Goal: Navigation & Orientation: Find specific page/section

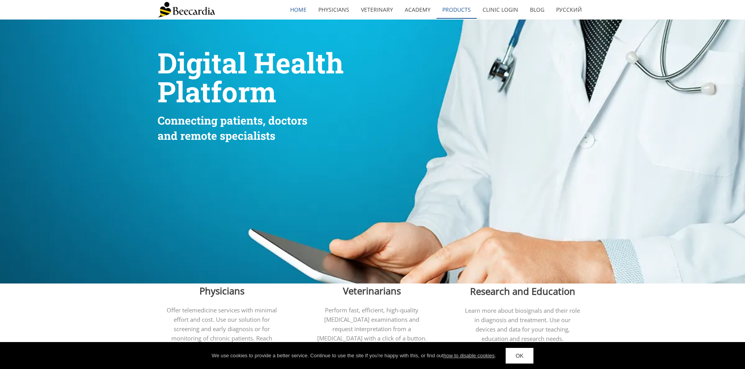
click at [463, 12] on link "Products" at bounding box center [456, 10] width 40 height 18
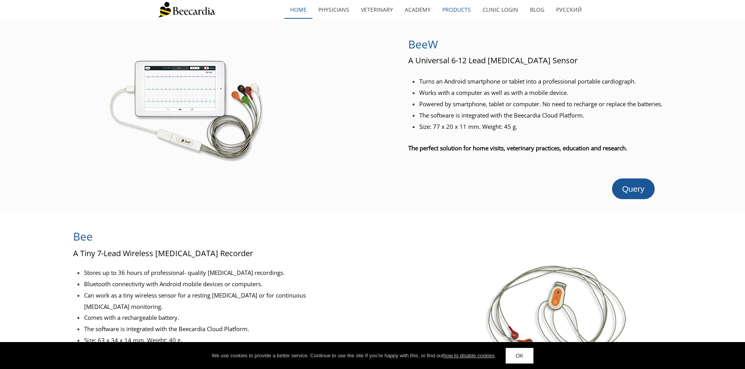
click at [302, 11] on link "home" at bounding box center [298, 10] width 28 height 18
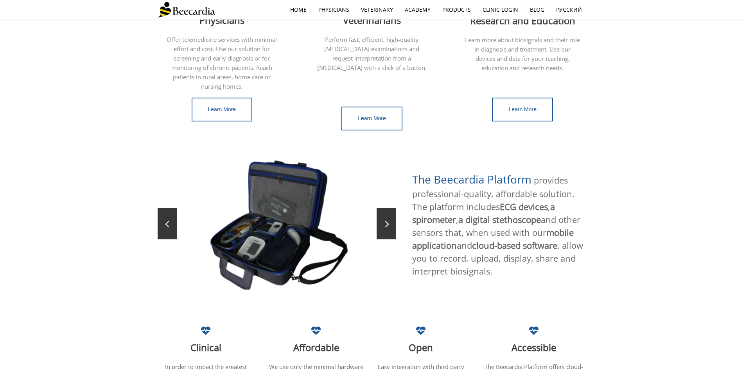
scroll to position [409, 0]
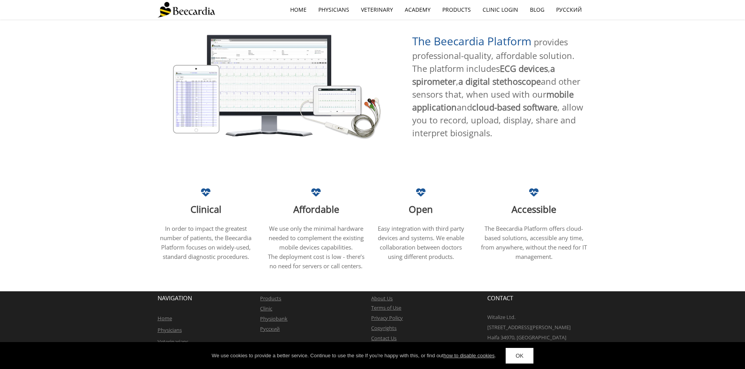
click at [376, 303] on p "Terms of Use" at bounding box center [429, 308] width 116 height 10
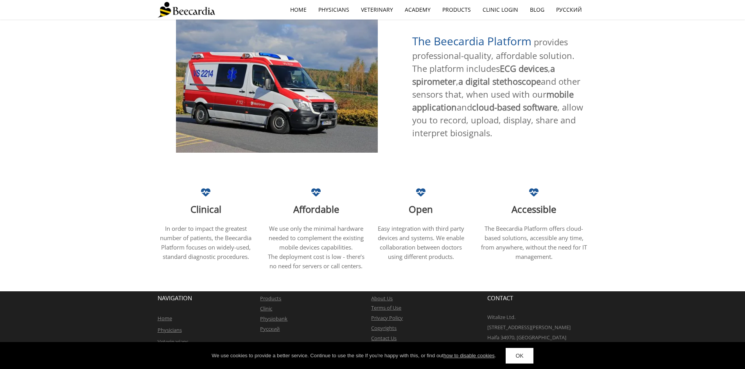
click at [377, 295] on link "About Us" at bounding box center [382, 298] width 22 height 7
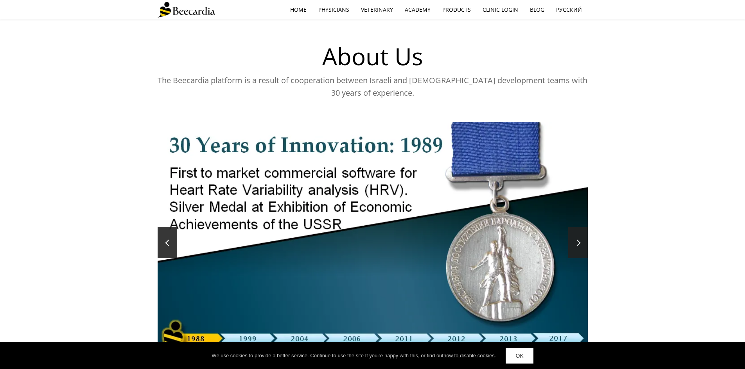
scroll to position [122, 0]
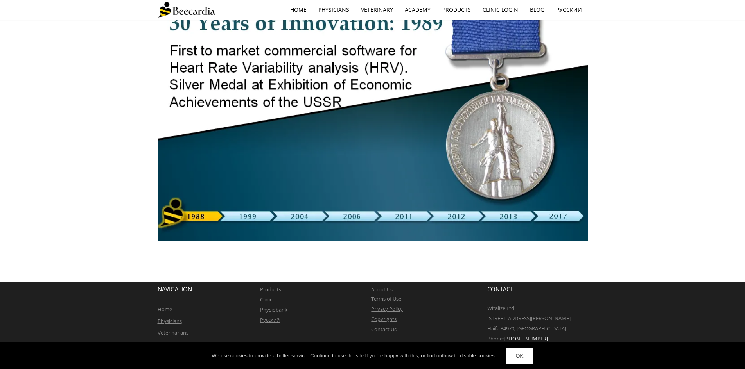
click at [379, 328] on link "Contact Us" at bounding box center [383, 329] width 25 height 7
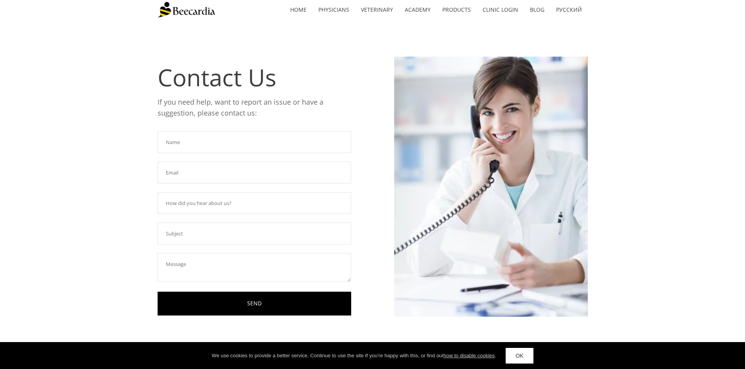
click at [183, 9] on img at bounding box center [186, 10] width 57 height 16
